Goal: Task Accomplishment & Management: Manage account settings

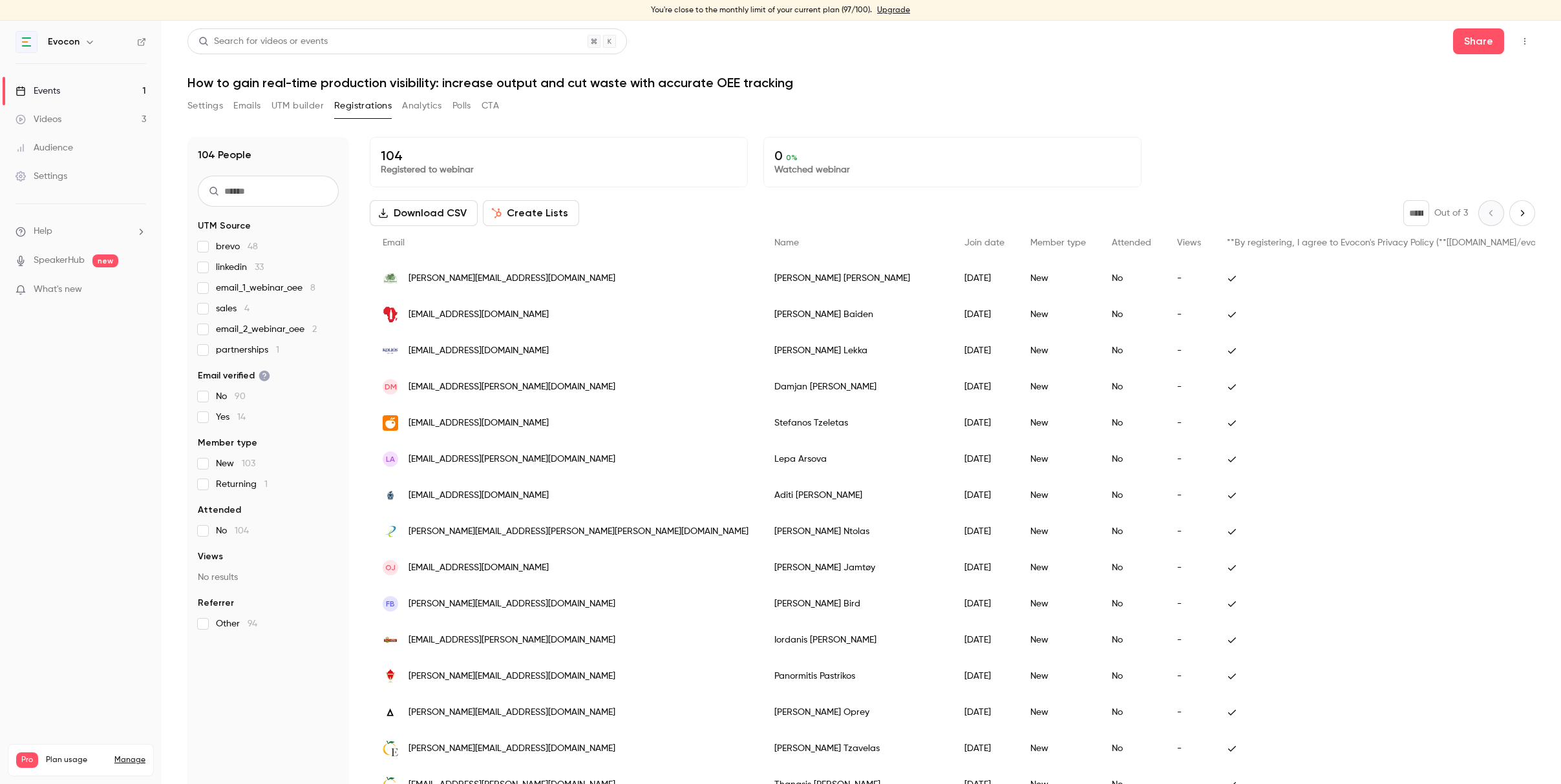
click at [66, 82] on link "Events 1" at bounding box center [80, 91] width 162 height 28
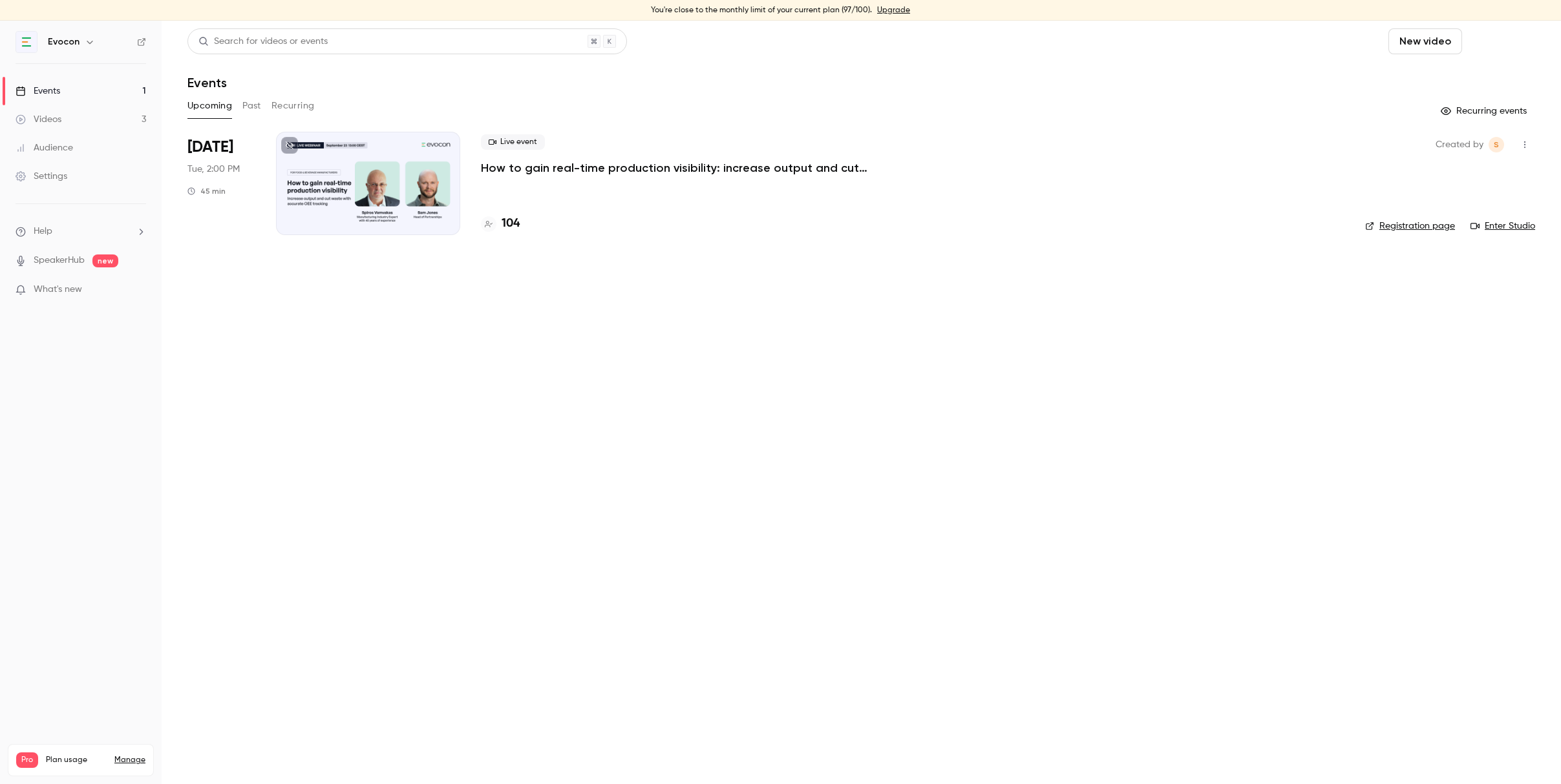
click at [1484, 34] on button "Schedule" at bounding box center [1501, 41] width 68 height 26
click at [1459, 77] on div "One time event" at bounding box center [1474, 77] width 98 height 13
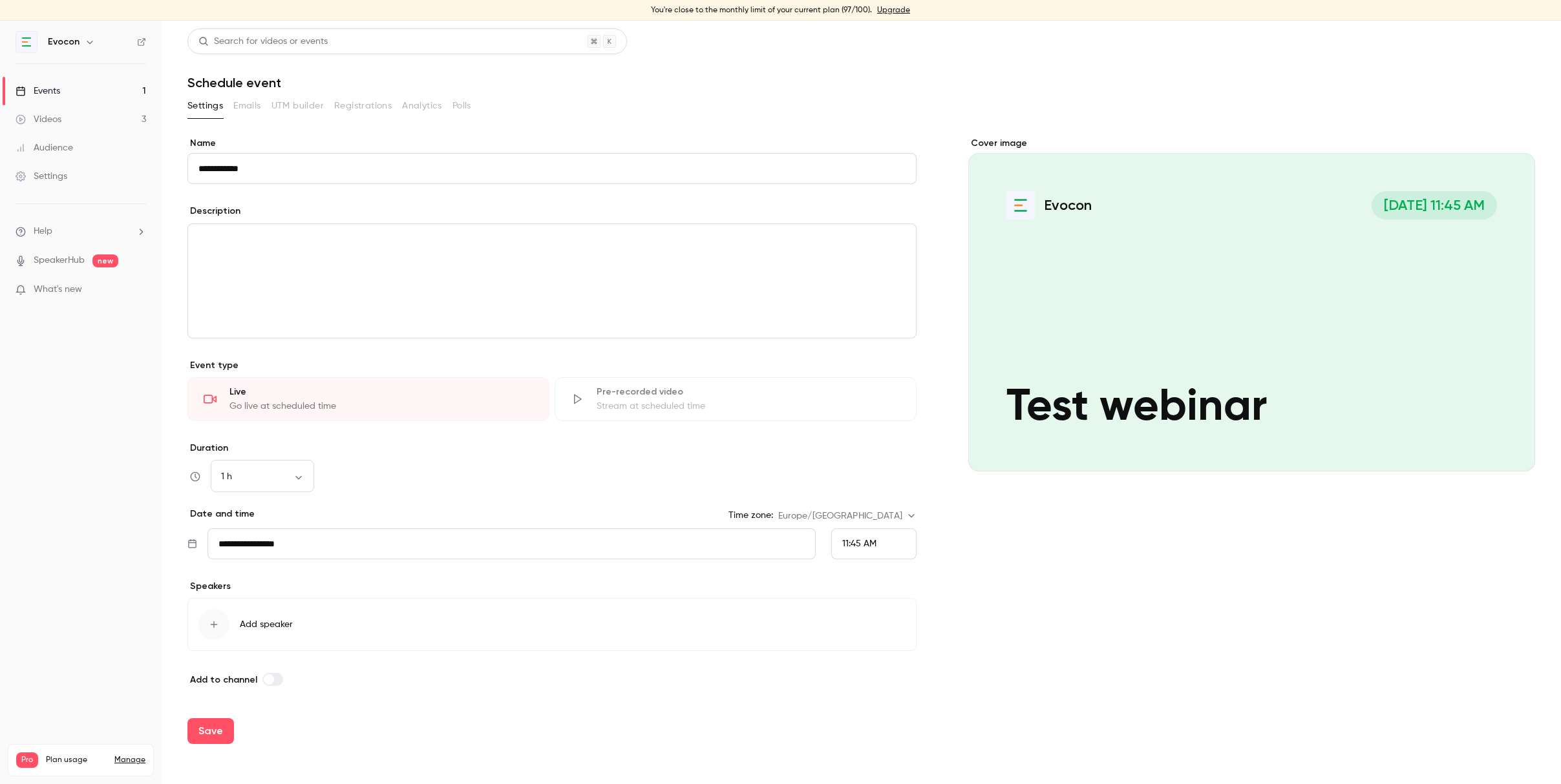
click at [448, 184] on input "**********" at bounding box center [552, 168] width 729 height 31
type input "**********"
click at [500, 213] on div "Description" at bounding box center [552, 213] width 729 height 16
click at [882, 544] on div "11:45 AM" at bounding box center [874, 544] width 85 height 31
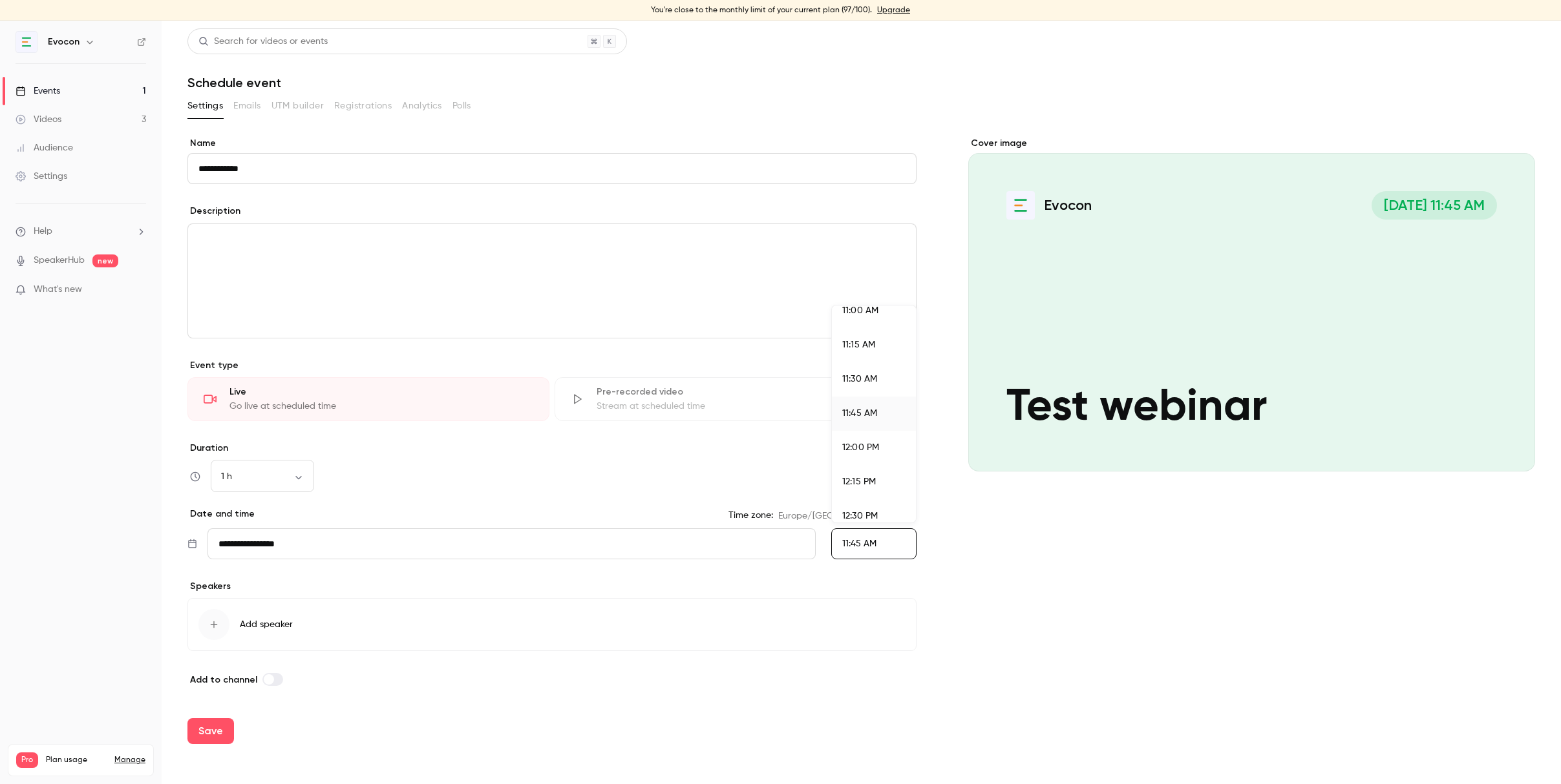
click at [881, 454] on div "12:00 PM" at bounding box center [874, 447] width 64 height 13
click at [947, 600] on div "**********" at bounding box center [861, 412] width 1348 height 551
click at [211, 735] on button "Save" at bounding box center [210, 731] width 47 height 26
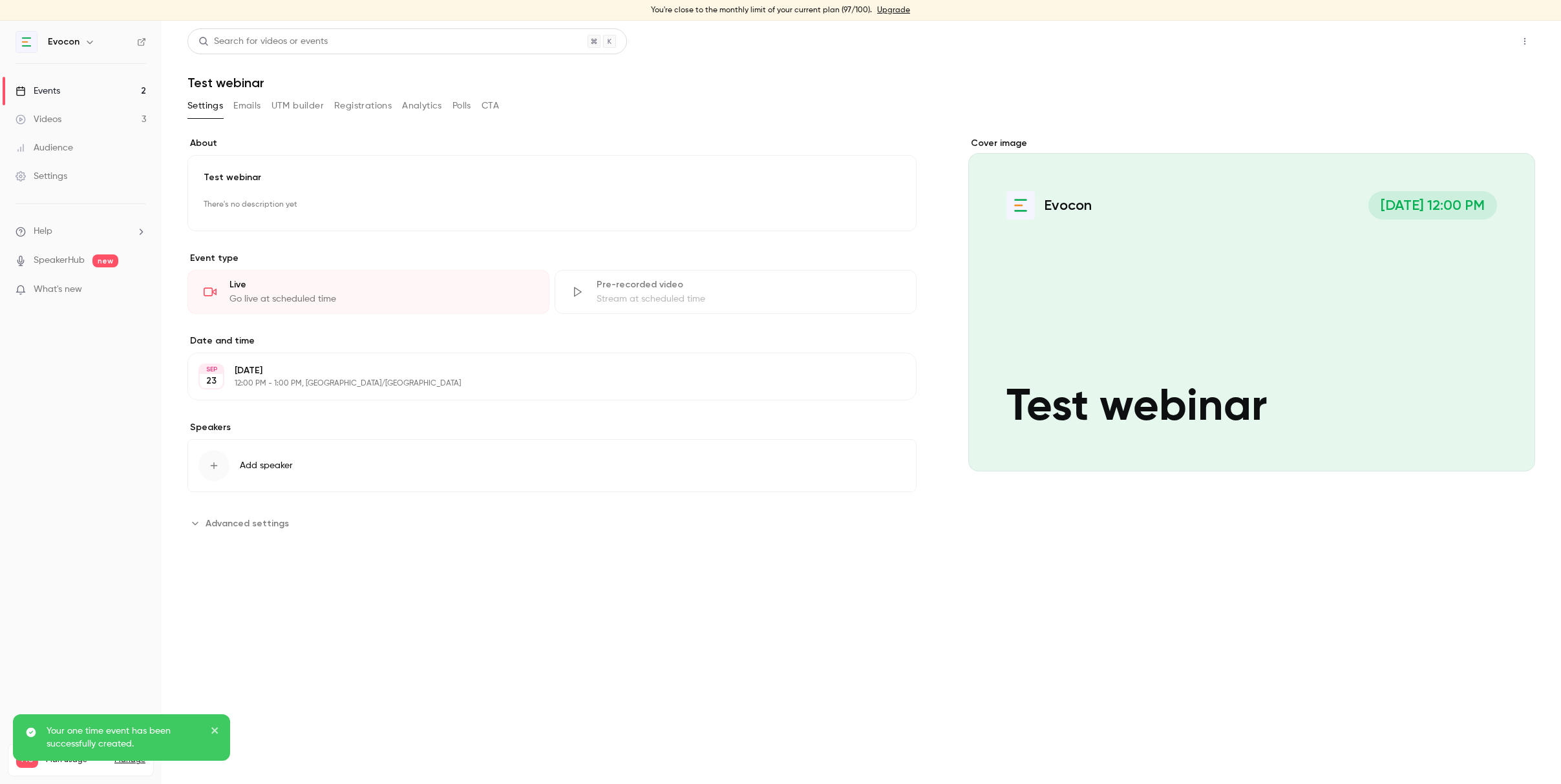
click at [1484, 42] on button "Share" at bounding box center [1479, 41] width 51 height 26
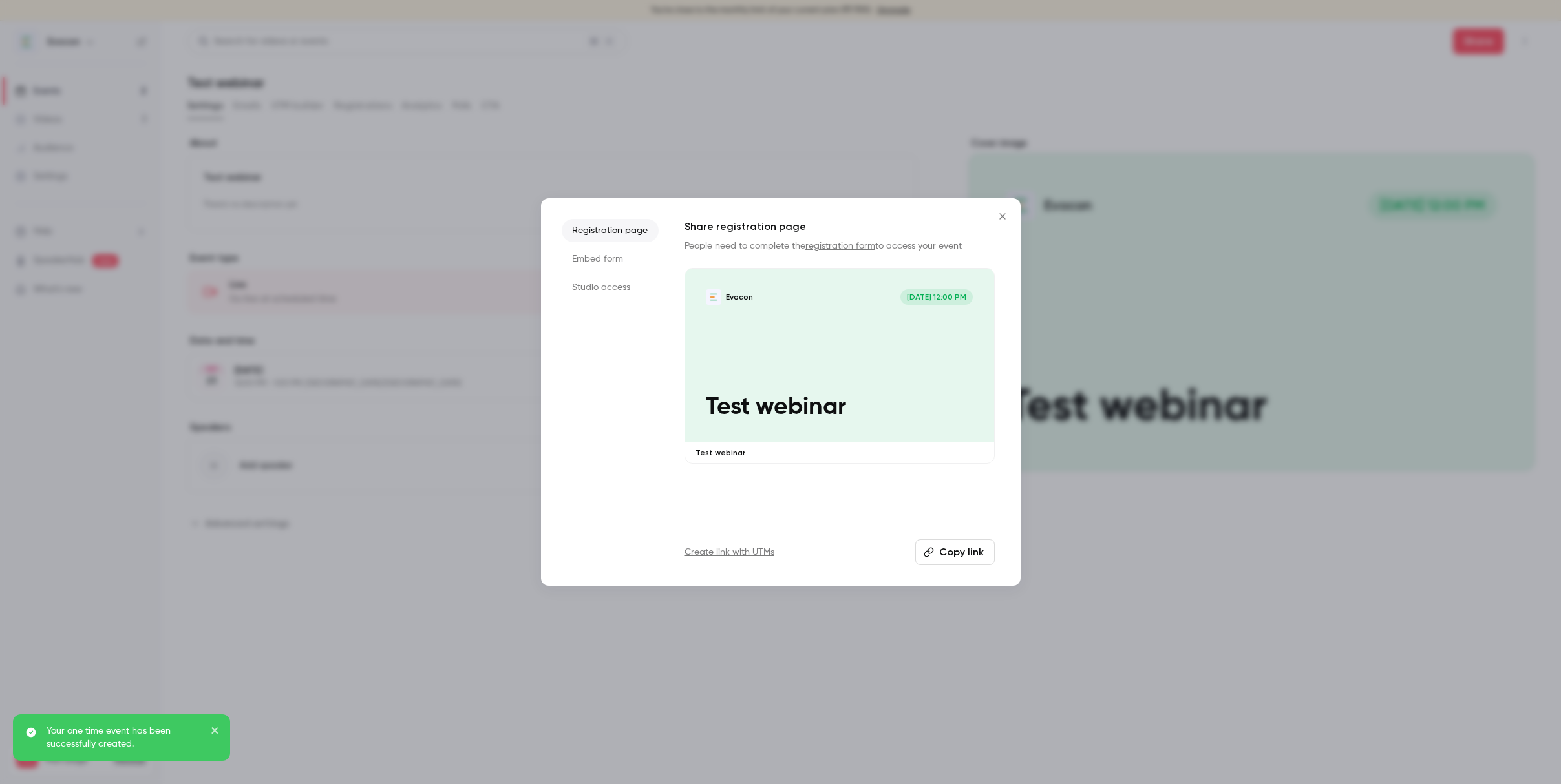
click at [605, 281] on li "Studio access" at bounding box center [610, 287] width 97 height 23
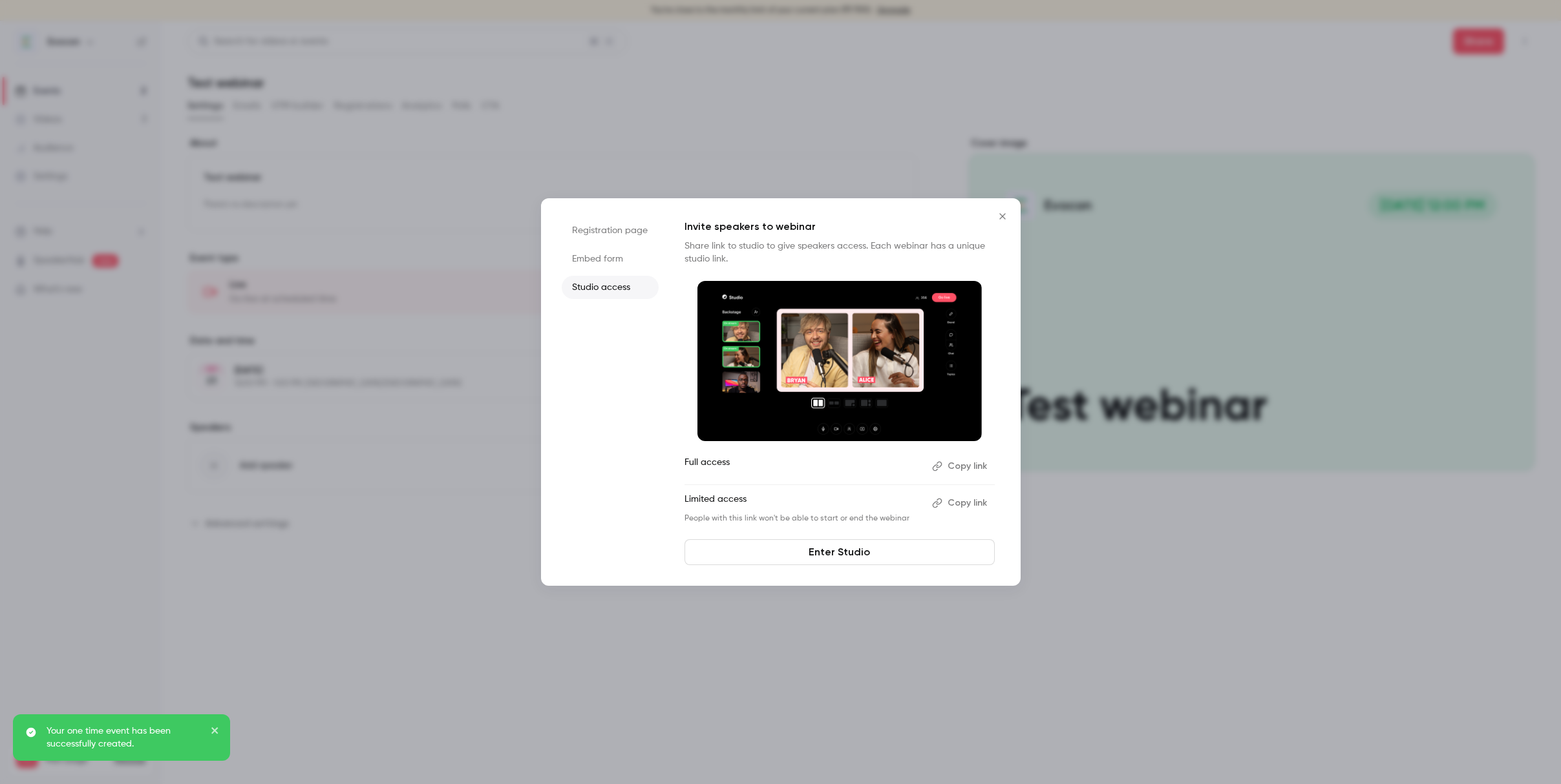
click at [970, 468] on button "Copy link" at bounding box center [960, 466] width 68 height 20
click at [861, 548] on link "Enter Studio" at bounding box center [839, 552] width 310 height 26
click at [438, 264] on div at bounding box center [780, 392] width 1561 height 784
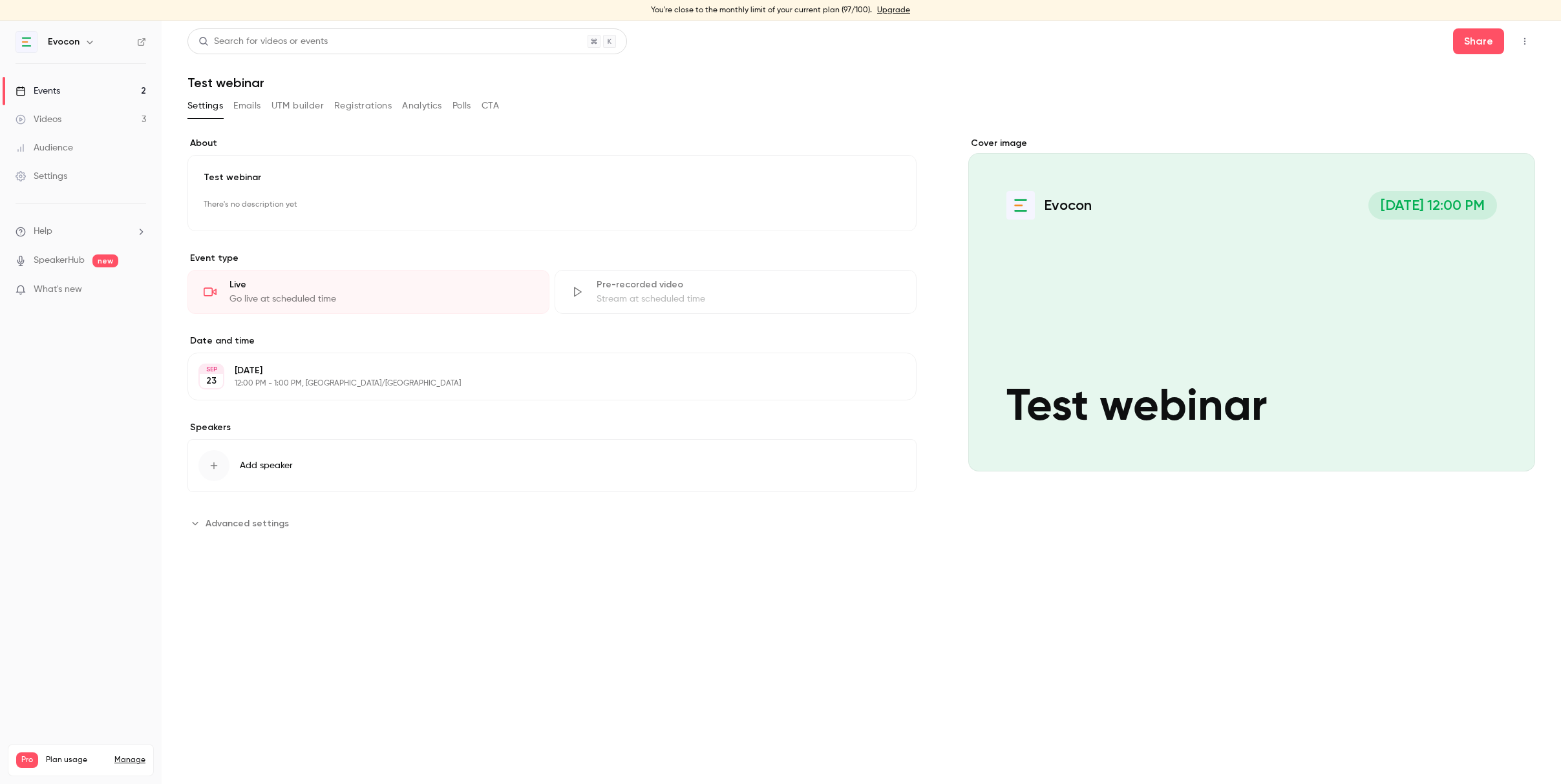
click at [371, 114] on button "Registrations" at bounding box center [363, 105] width 57 height 20
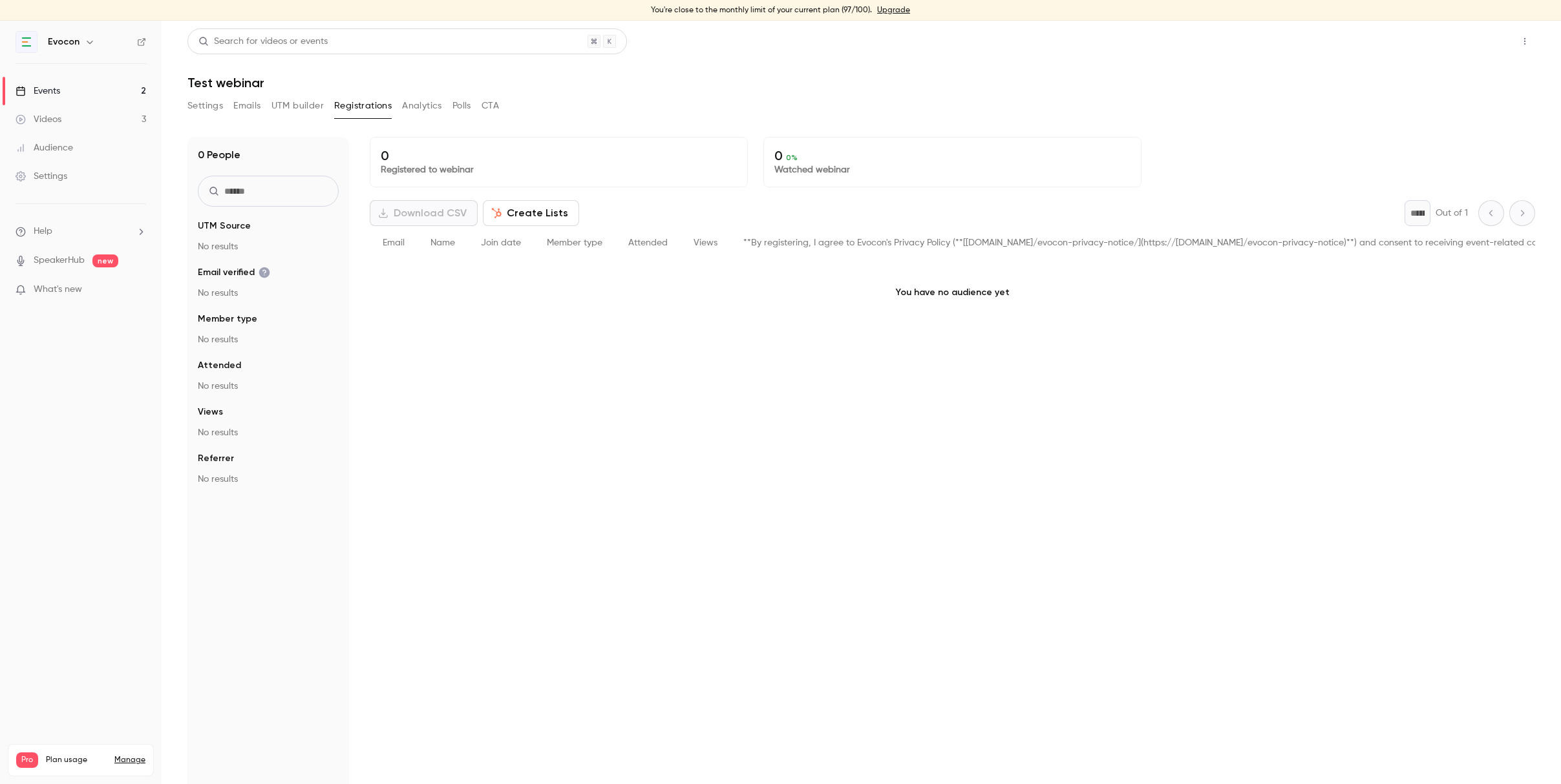
click at [1478, 39] on button "Share" at bounding box center [1479, 41] width 51 height 26
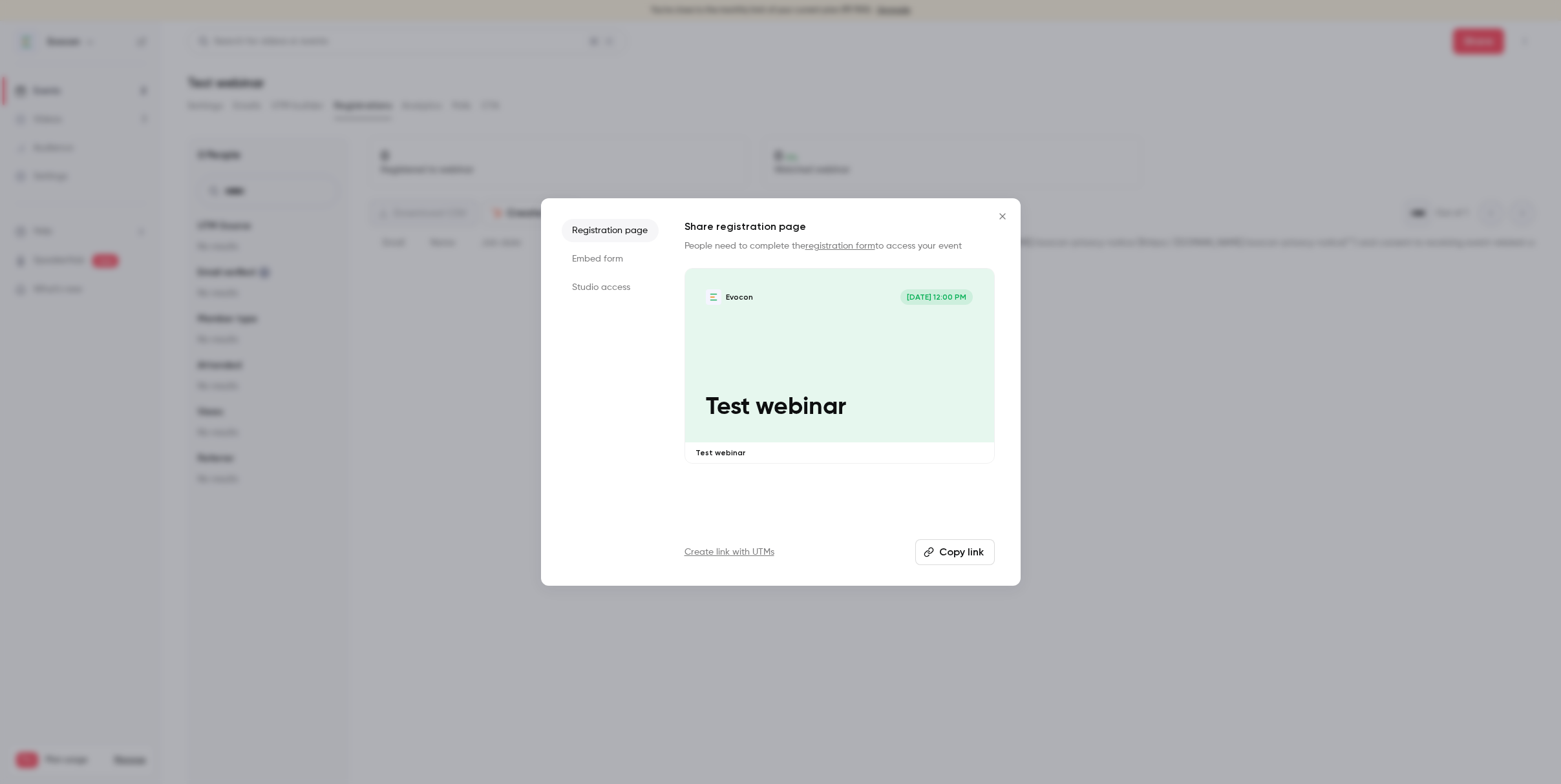
click at [955, 550] on button "Copy link" at bounding box center [955, 552] width 80 height 26
click at [999, 221] on icon "Close" at bounding box center [1003, 217] width 16 height 11
